Goal: Task Accomplishment & Management: Use online tool/utility

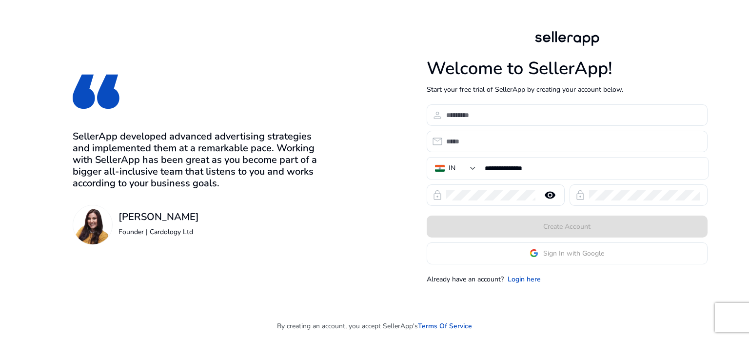
click at [541, 258] on app-google-signin "Sign In with Google" at bounding box center [567, 253] width 281 height 22
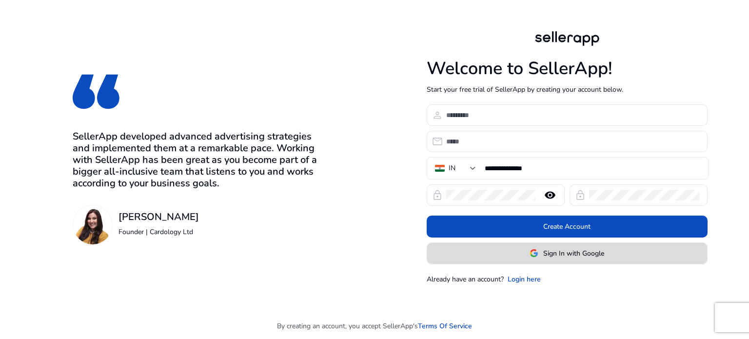
click at [538, 257] on span "Sign In with Google" at bounding box center [566, 253] width 75 height 10
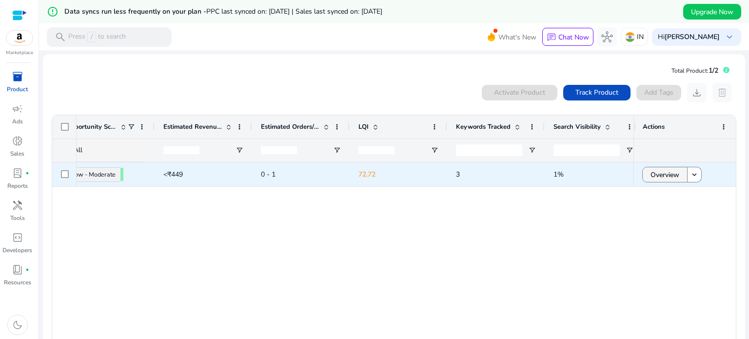
click at [653, 174] on span "Overview" at bounding box center [664, 175] width 29 height 20
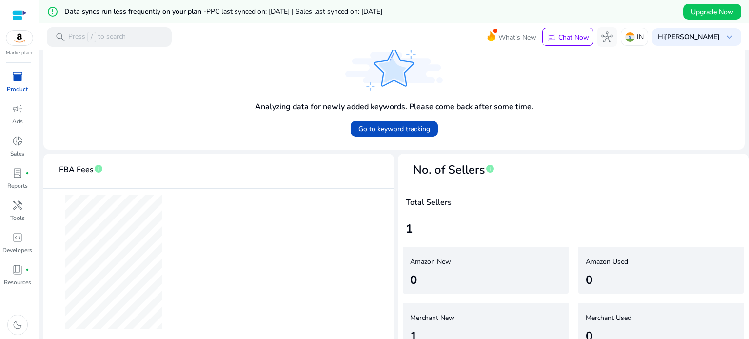
scroll to position [359, 0]
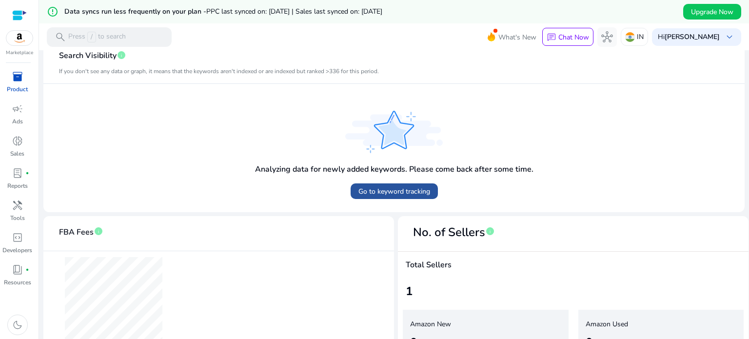
click at [365, 188] on span "Go to keyword tracking" at bounding box center [394, 191] width 72 height 10
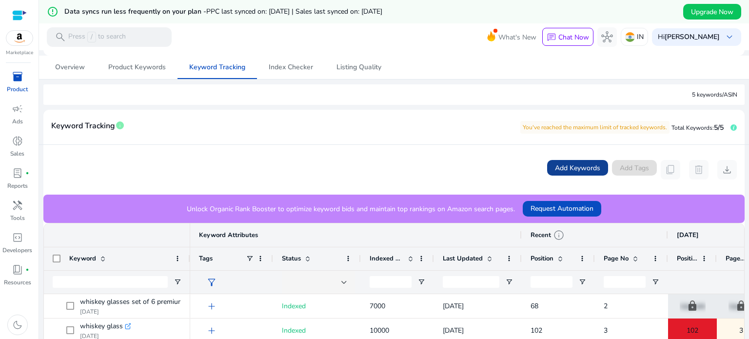
click at [576, 163] on span "Add Keywords" at bounding box center [577, 168] width 45 height 10
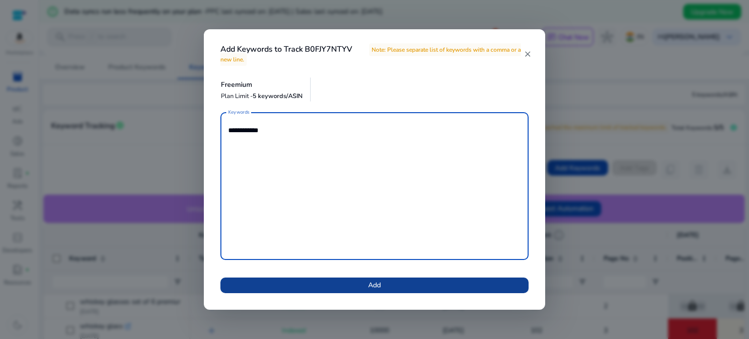
type textarea "**********"
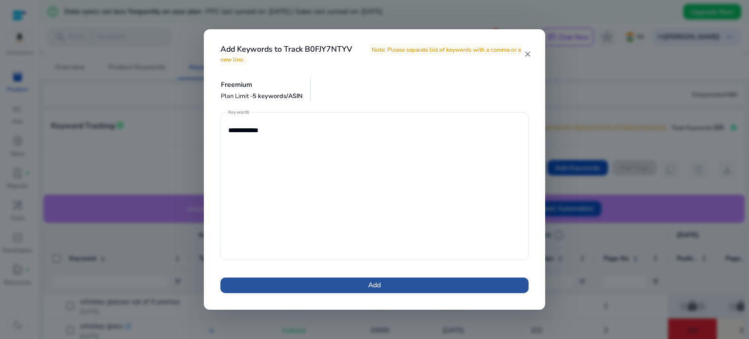
click at [399, 292] on span at bounding box center [374, 285] width 308 height 23
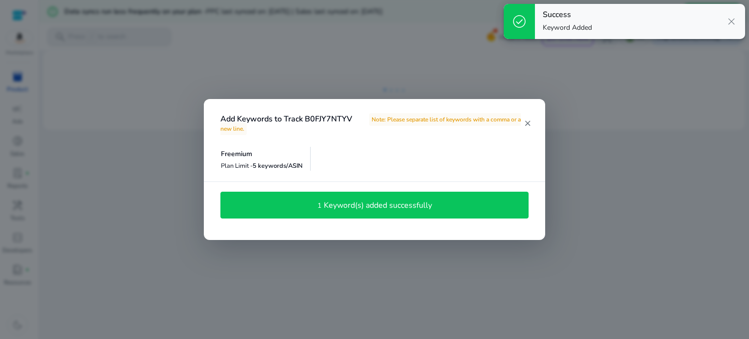
click at [527, 128] on mat-icon "close" at bounding box center [527, 123] width 8 height 9
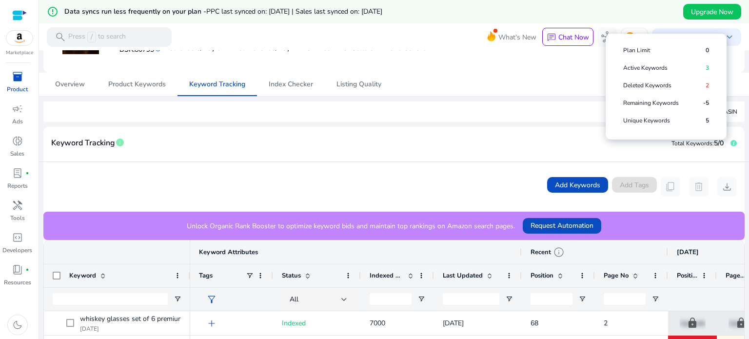
click at [665, 105] on span "Remaining Keywords" at bounding box center [663, 103] width 80 height 8
